Goal: Find specific fact: Find specific fact

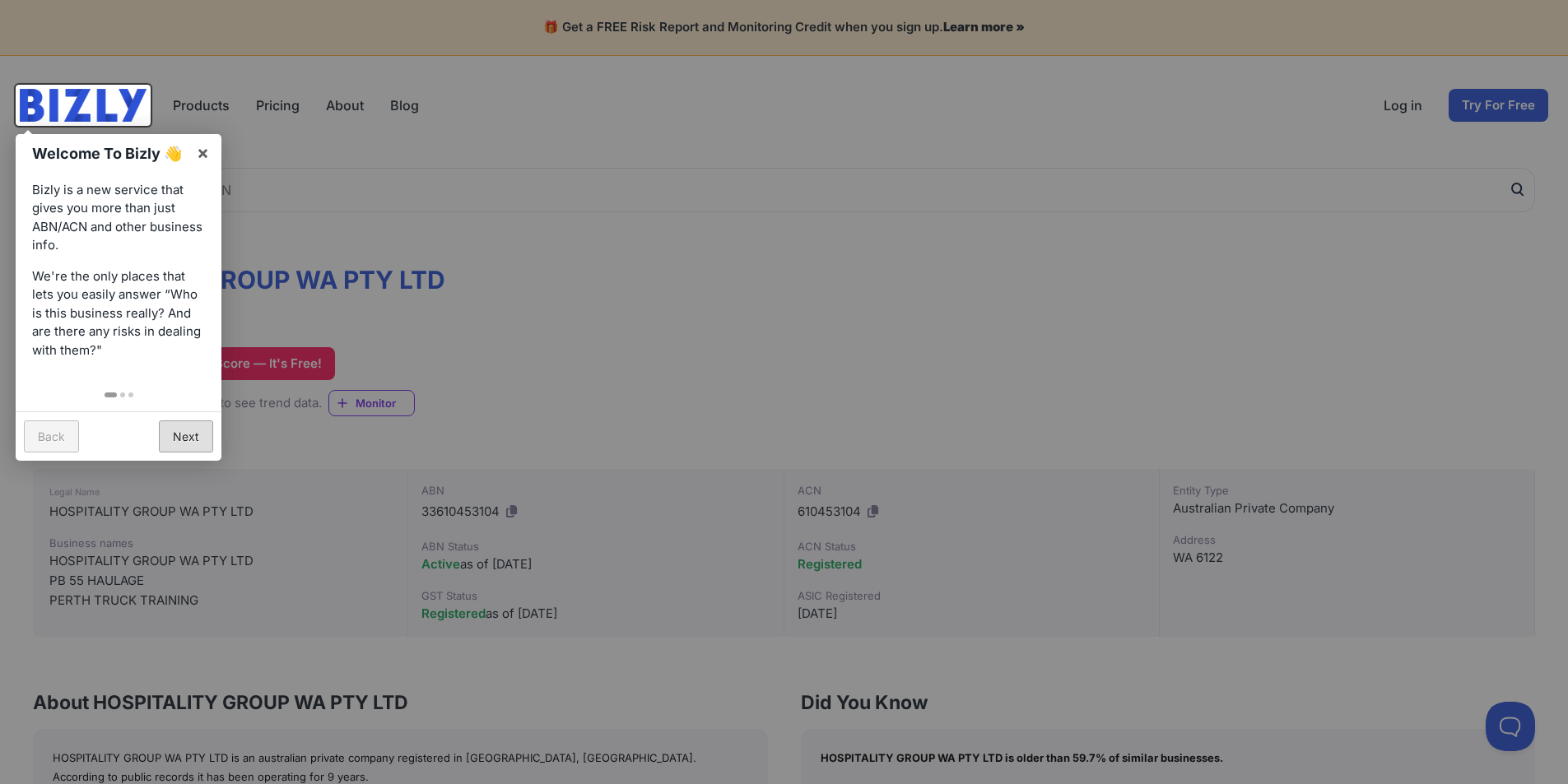
click at [184, 429] on link "Next" at bounding box center [185, 436] width 54 height 32
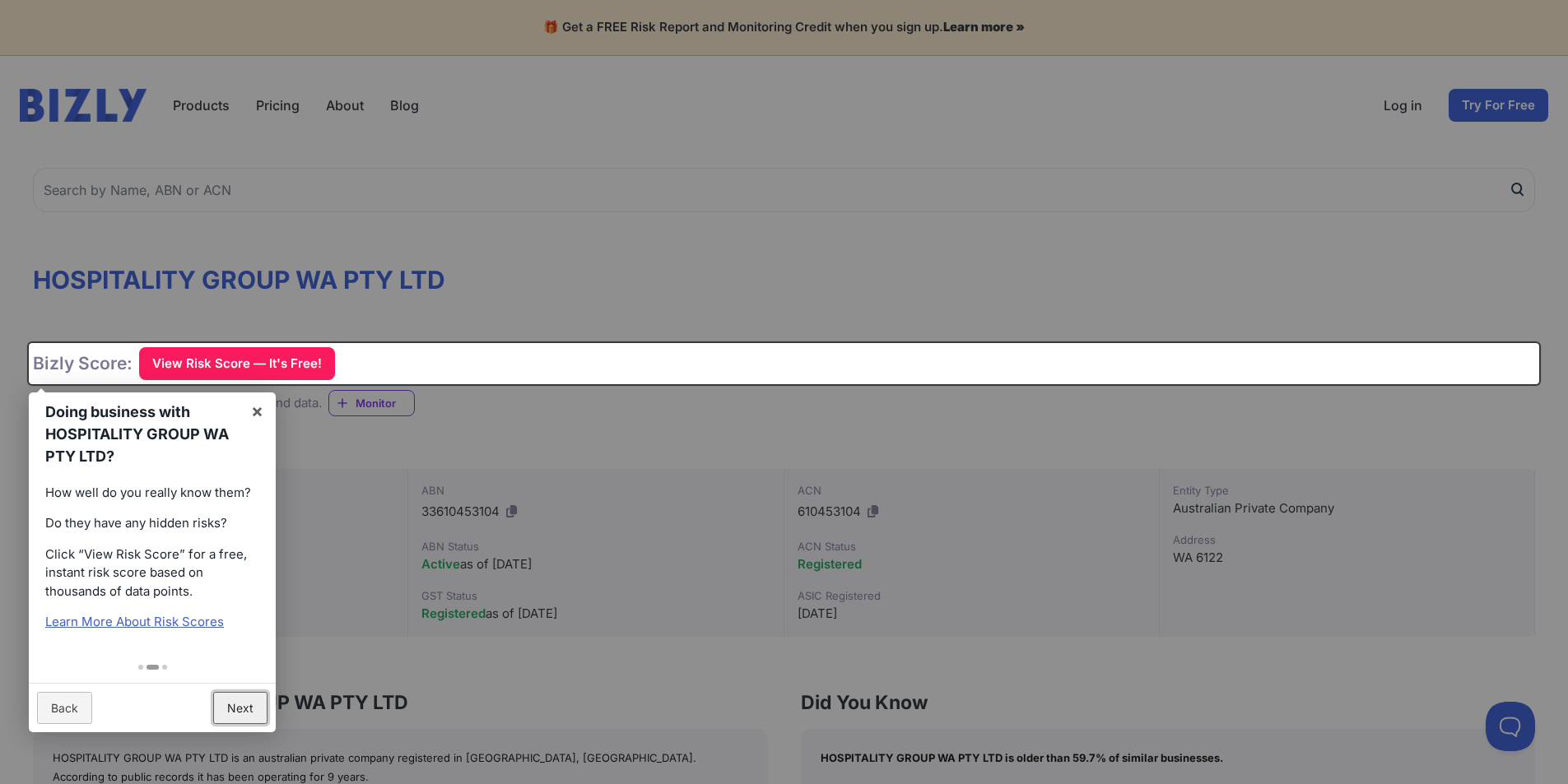
click at [233, 703] on link "Next" at bounding box center [240, 708] width 54 height 32
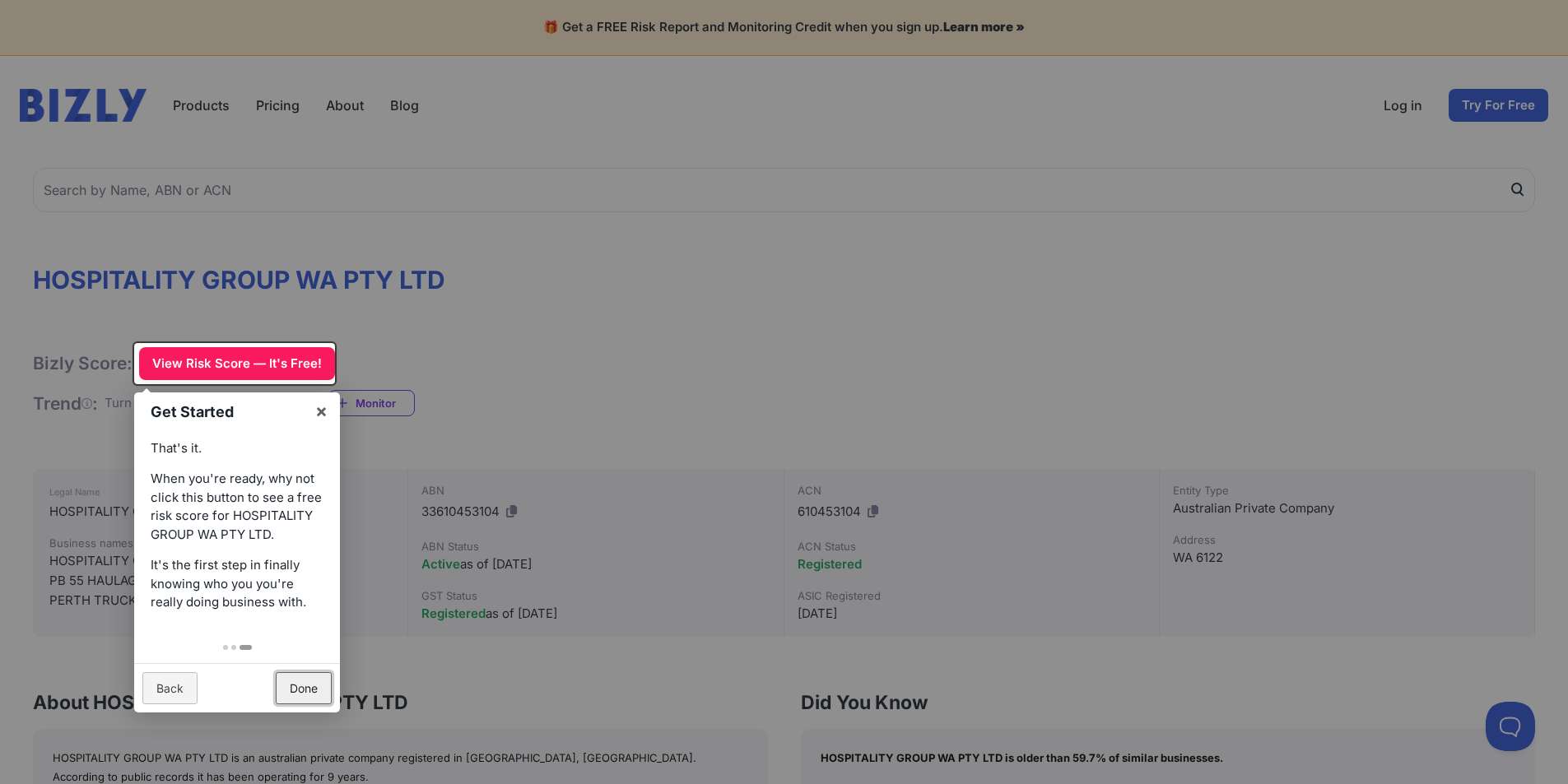
click at [311, 688] on link "Done" at bounding box center [303, 688] width 56 height 32
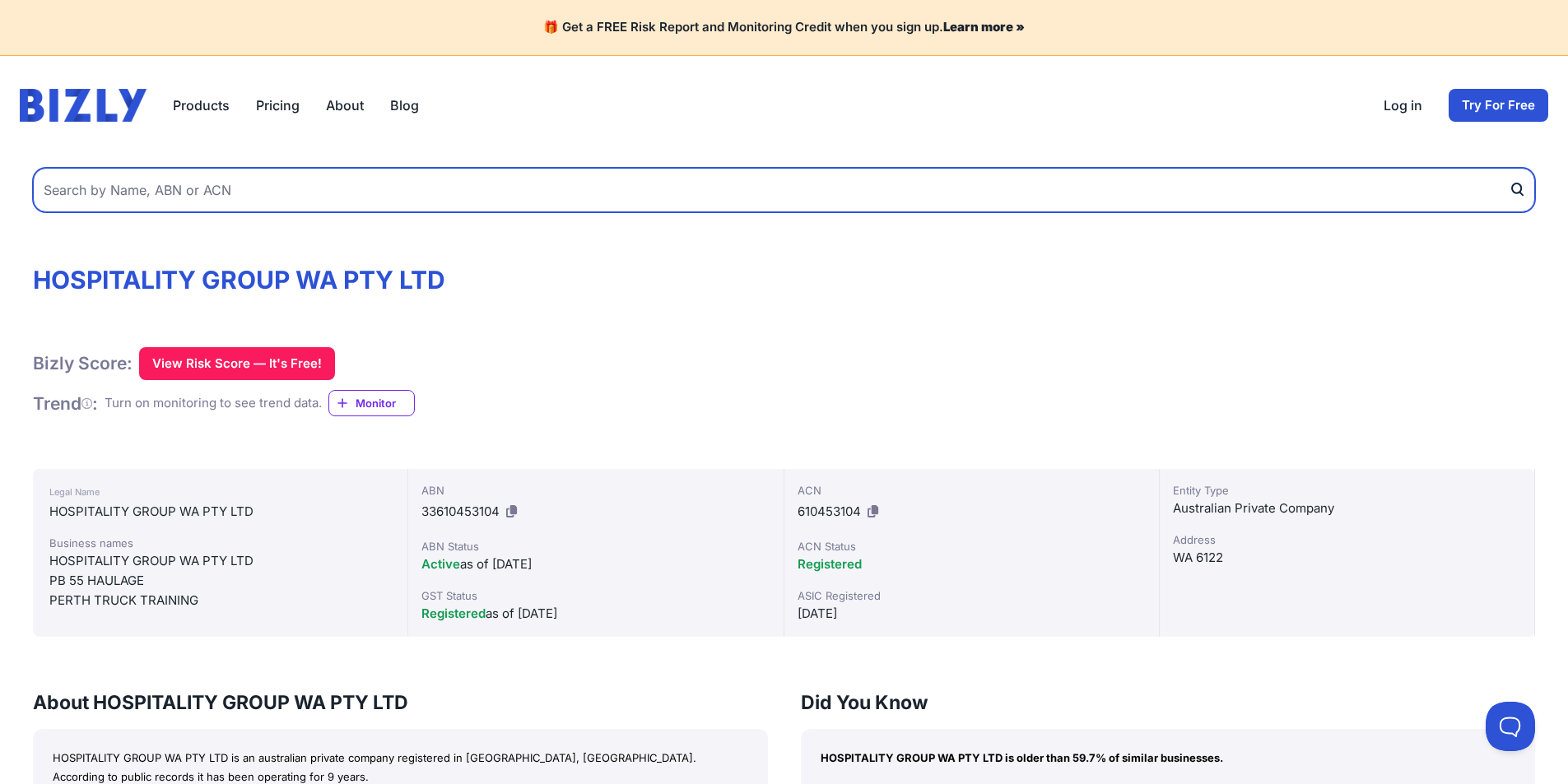
click at [105, 201] on input "text" at bounding box center [784, 189] width 1502 height 44
type input "55 105 247 783"
click at [1509, 168] on button "submit" at bounding box center [1522, 189] width 27 height 44
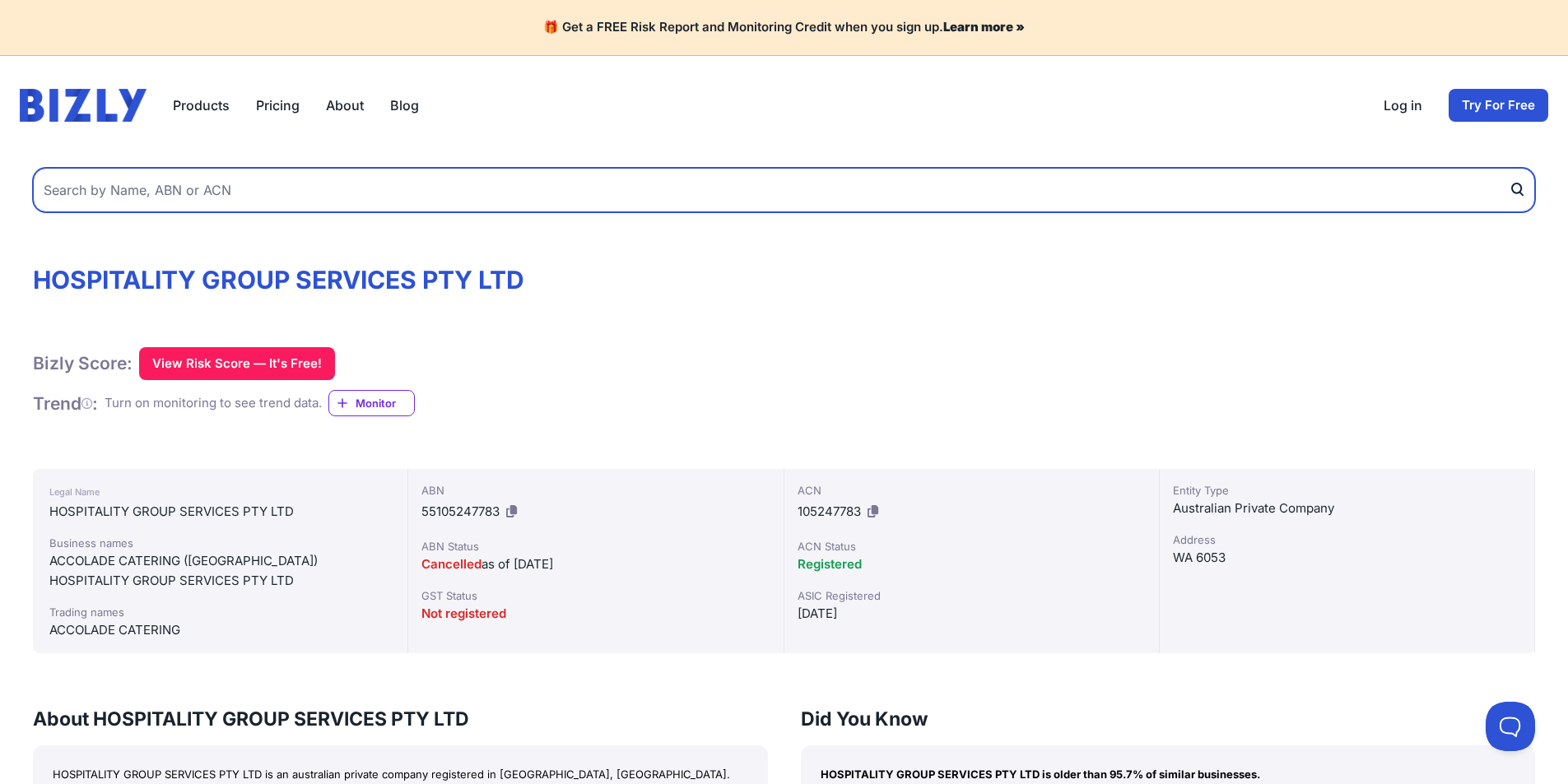
click at [95, 198] on input "text" at bounding box center [784, 189] width 1502 height 44
type input "72 200 497 342"
click at [1509, 168] on button "submit" at bounding box center [1522, 189] width 27 height 44
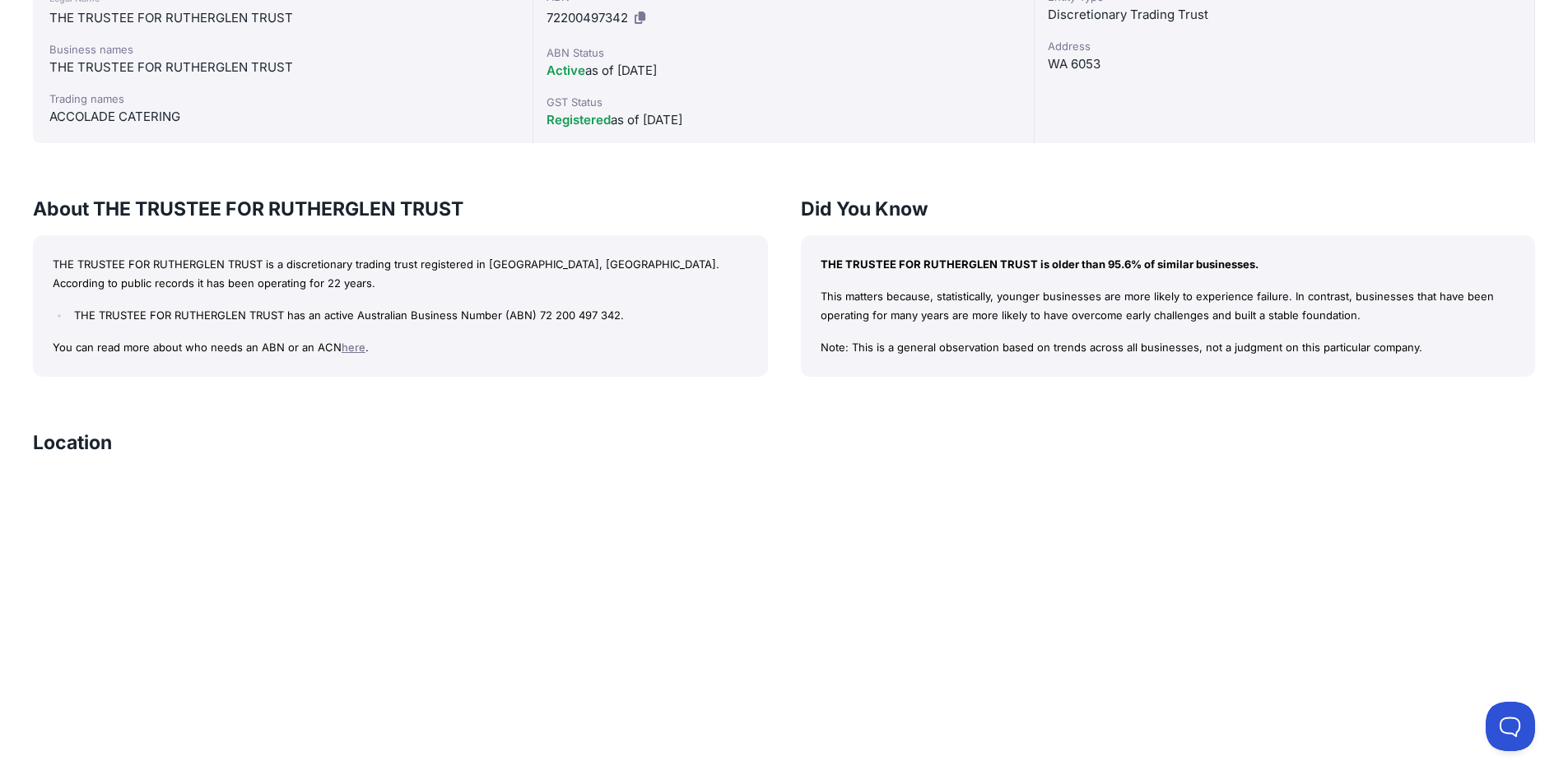
scroll to position [164, 0]
